Goal: Information Seeking & Learning: Learn about a topic

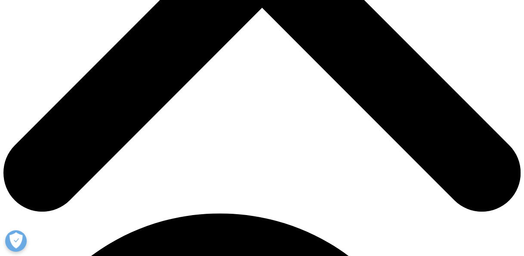
scroll to position [344, 0]
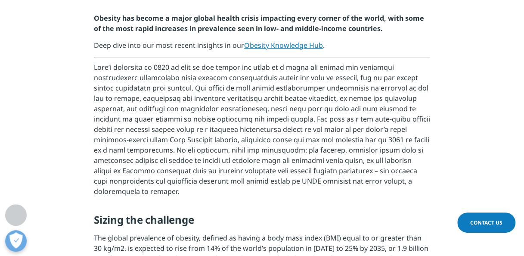
drag, startPoint x: 93, startPoint y: 68, endPoint x: 192, endPoint y: 66, distance: 99.9
drag, startPoint x: 192, startPoint y: 66, endPoint x: 285, endPoint y: 67, distance: 92.1
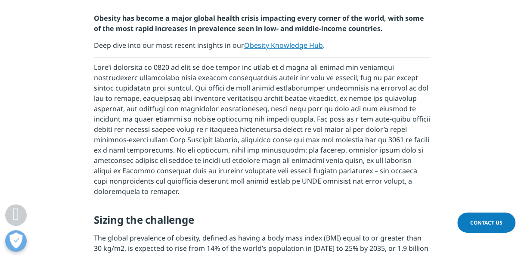
click at [285, 67] on p at bounding box center [262, 130] width 336 height 145
drag, startPoint x: 186, startPoint y: 79, endPoint x: 235, endPoint y: 76, distance: 49.2
click at [235, 76] on p at bounding box center [262, 130] width 336 height 145
drag, startPoint x: 235, startPoint y: 76, endPoint x: 229, endPoint y: 77, distance: 5.7
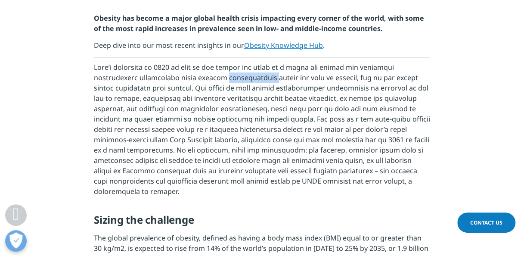
copy p "unprecedented"
click at [201, 108] on p at bounding box center [262, 130] width 336 height 145
drag, startPoint x: 194, startPoint y: 80, endPoint x: 235, endPoint y: 78, distance: 41.8
click at [235, 78] on p at bounding box center [262, 130] width 336 height 145
drag, startPoint x: 235, startPoint y: 78, endPoint x: 255, endPoint y: 81, distance: 19.5
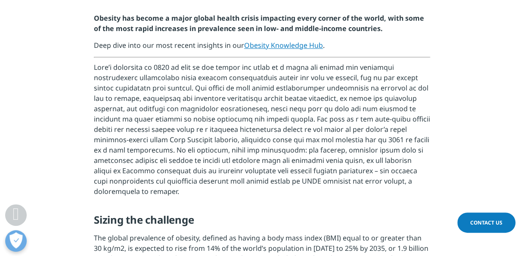
click at [255, 81] on p at bounding box center [262, 130] width 336 height 145
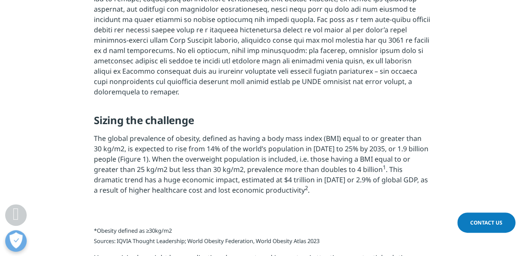
scroll to position [473, 0]
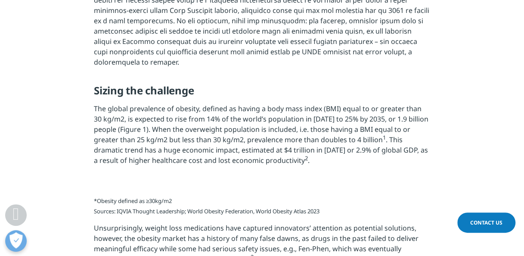
click at [104, 131] on p "The global prevalence of obesity, defined as having a body mass index (BMI) equ…" at bounding box center [262, 137] width 336 height 68
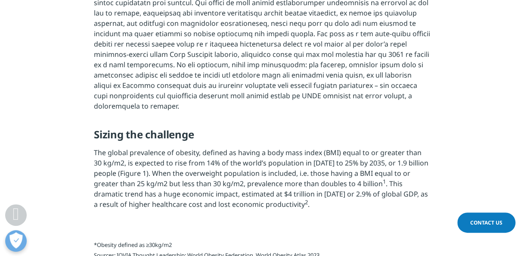
scroll to position [516, 0]
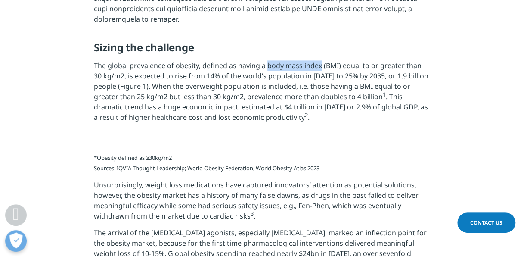
drag, startPoint x: 267, startPoint y: 67, endPoint x: 320, endPoint y: 62, distance: 53.6
click at [320, 62] on p "The global prevalence of obesity, defined as having a body mass index (BMI) equ…" at bounding box center [262, 94] width 336 height 68
click at [387, 57] on h5 "Sizing the challenge" at bounding box center [262, 50] width 336 height 19
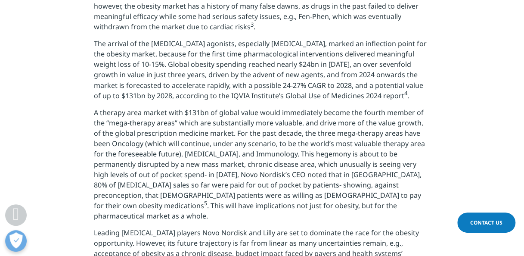
scroll to position [732, 0]
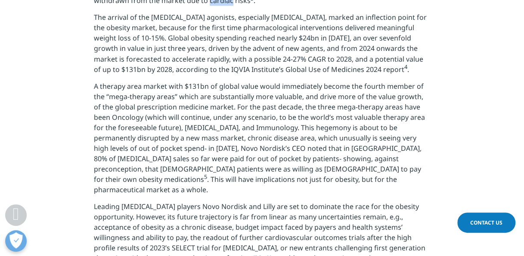
drag, startPoint x: 207, startPoint y: 173, endPoint x: 230, endPoint y: 172, distance: 22.4
drag, startPoint x: 230, startPoint y: 172, endPoint x: 222, endPoint y: 172, distance: 8.2
copy p "cardiac"
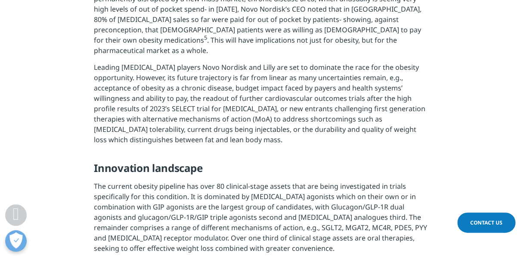
scroll to position [904, 0]
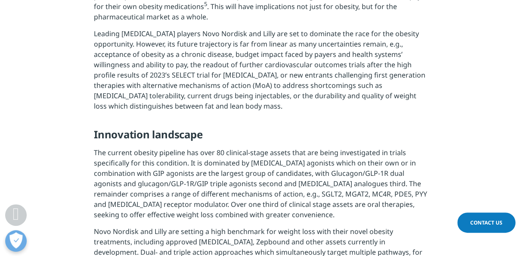
drag, startPoint x: 70, startPoint y: 158, endPoint x: 77, endPoint y: 155, distance: 7.7
drag, startPoint x: 200, startPoint y: 19, endPoint x: 228, endPoint y: 16, distance: 28.1
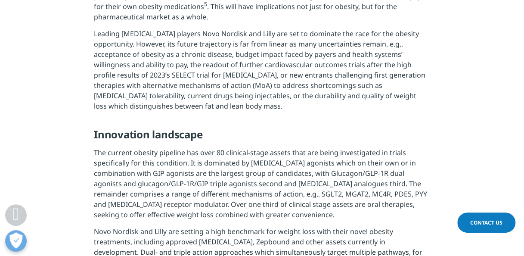
drag, startPoint x: 228, startPoint y: 16, endPoint x: 223, endPoint y: 15, distance: 5.2
copy span "agonists"
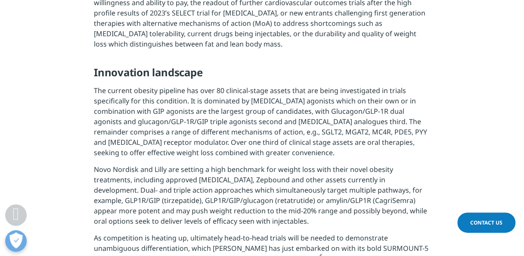
scroll to position [947, 0]
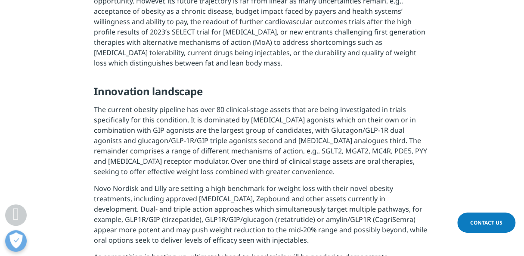
drag, startPoint x: 108, startPoint y: 54, endPoint x: 172, endPoint y: 52, distance: 64.6
drag, startPoint x: 172, startPoint y: 52, endPoint x: 129, endPoint y: 70, distance: 46.7
drag, startPoint x: 265, startPoint y: 85, endPoint x: 299, endPoint y: 80, distance: 34.0
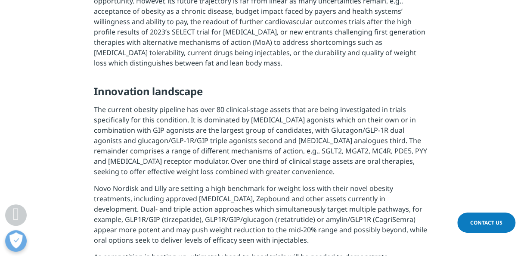
drag, startPoint x: 299, startPoint y: 80, endPoint x: 275, endPoint y: 80, distance: 23.7
copy span "hegemony"
drag, startPoint x: 167, startPoint y: 96, endPoint x: 236, endPoint y: 93, distance: 69.8
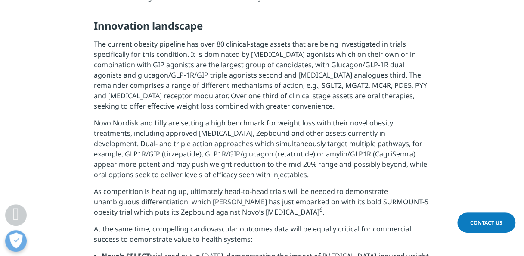
scroll to position [1033, 0]
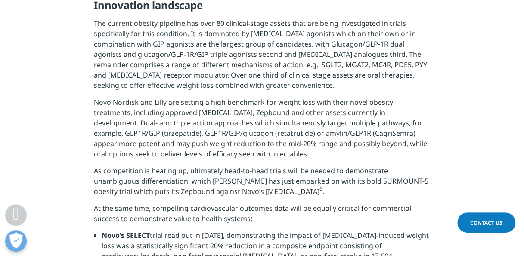
drag, startPoint x: 198, startPoint y: 75, endPoint x: 226, endPoint y: 77, distance: 28.5
copy span "trajectory"
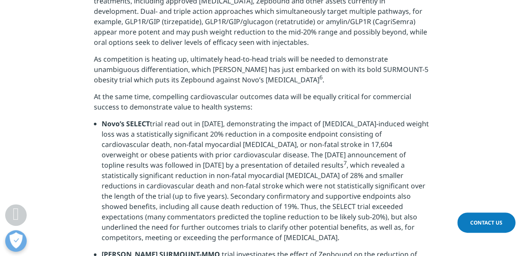
scroll to position [1162, 0]
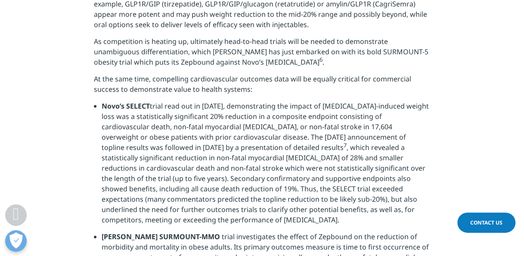
drag, startPoint x: 160, startPoint y: 66, endPoint x: 100, endPoint y: 54, distance: 61.5
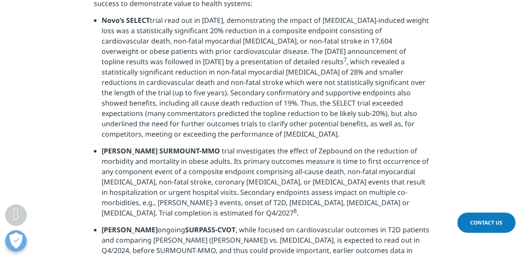
scroll to position [1248, 0]
drag, startPoint x: 94, startPoint y: 128, endPoint x: 139, endPoint y: 130, distance: 45.2
drag, startPoint x: 139, startPoint y: 130, endPoint x: 125, endPoint y: 128, distance: 14.3
copy span "unambiguous"
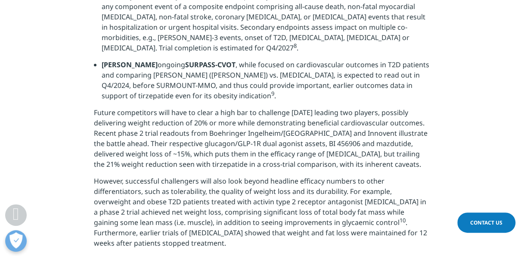
scroll to position [1420, 0]
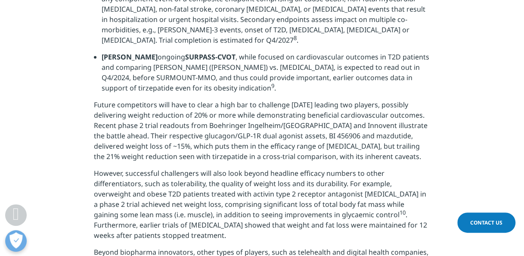
drag, startPoint x: 133, startPoint y: 32, endPoint x: 199, endPoint y: 28, distance: 65.5
drag, startPoint x: 199, startPoint y: 28, endPoint x: 183, endPoint y: 29, distance: 15.5
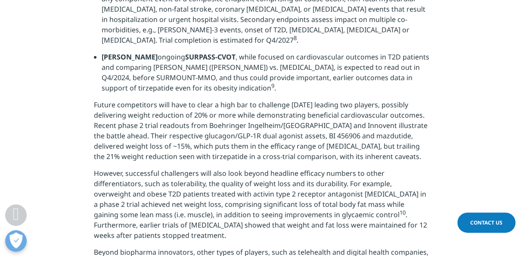
copy span "myocardial [MEDICAL_DATA]"
drag, startPoint x: 244, startPoint y: 31, endPoint x: 263, endPoint y: 30, distance: 19.0
